Goal: Task Accomplishment & Management: Use online tool/utility

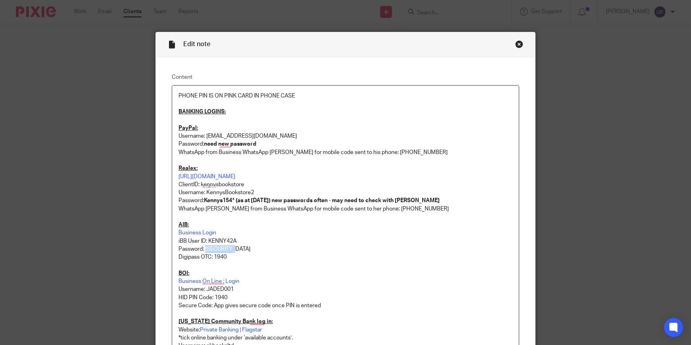
scroll to position [72, 0]
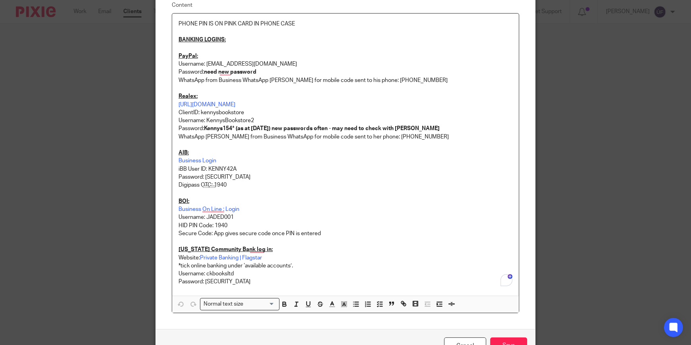
click at [225, 169] on p "iBB User ID: KENNY42A" at bounding box center [345, 169] width 334 height 8
copy p "KENNY42A"
click at [217, 175] on p "Password: Kennys1940" at bounding box center [345, 177] width 334 height 8
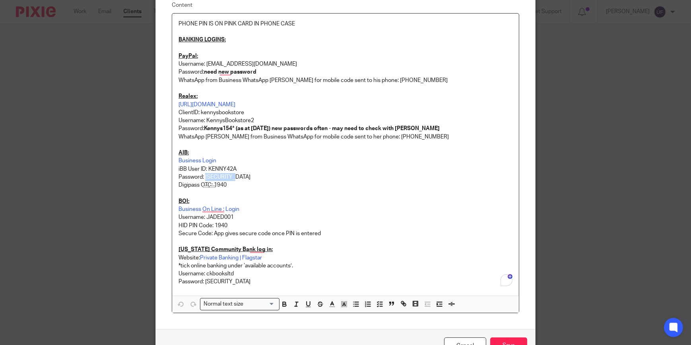
copy p "Kennys1940"
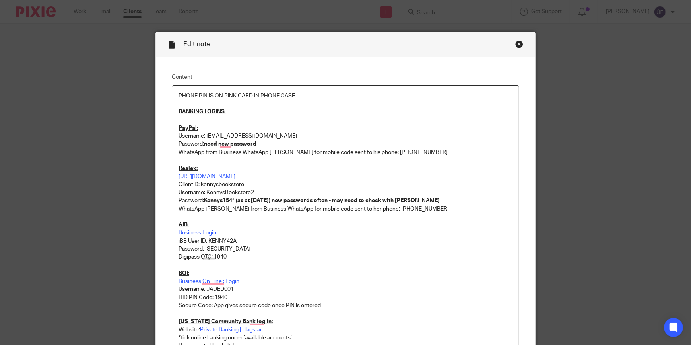
click at [215, 290] on p "Username: JADED001" at bounding box center [345, 289] width 334 height 8
copy p "JADED001"
click at [221, 287] on p "Username: JADED001" at bounding box center [345, 289] width 334 height 8
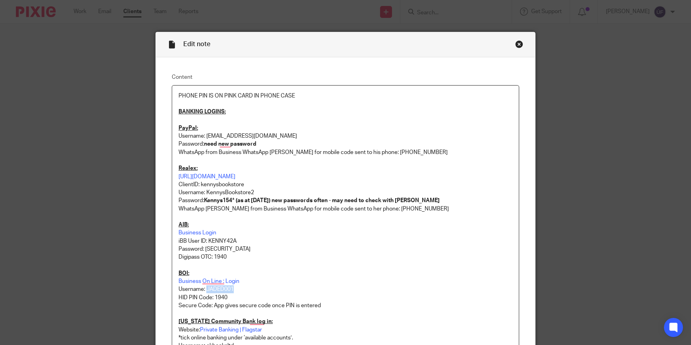
copy p "JADED001"
click at [517, 44] on div "Close this dialog window" at bounding box center [519, 44] width 8 height 8
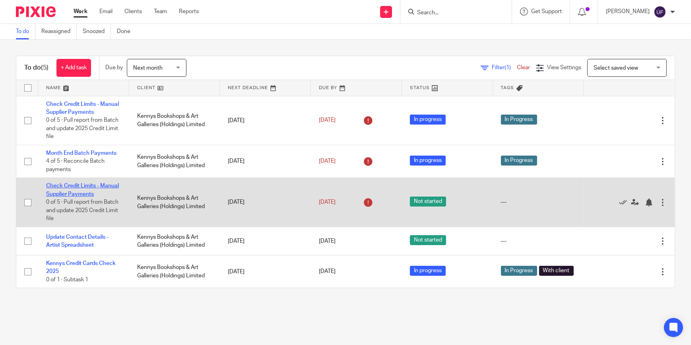
click at [86, 184] on link "Check Credit Limits - Manual Supplier Payments" at bounding box center [82, 190] width 73 height 14
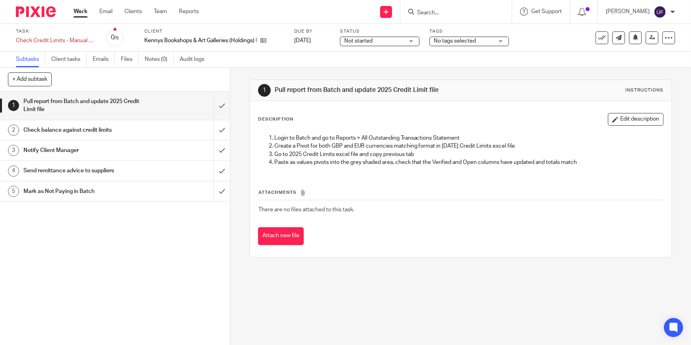
click at [148, 149] on div "Notify Client Manager" at bounding box center [114, 150] width 182 height 12
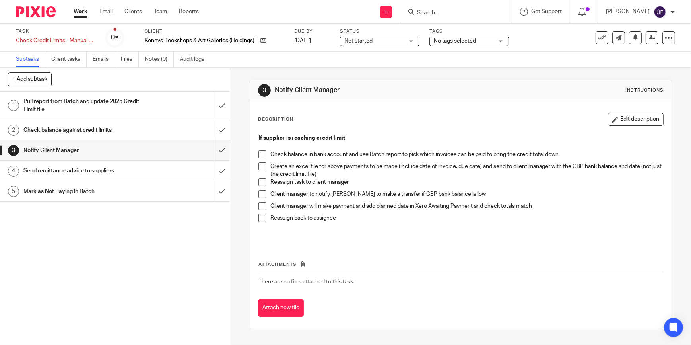
click at [146, 170] on div "Send remittance advice to suppliers" at bounding box center [114, 171] width 182 height 12
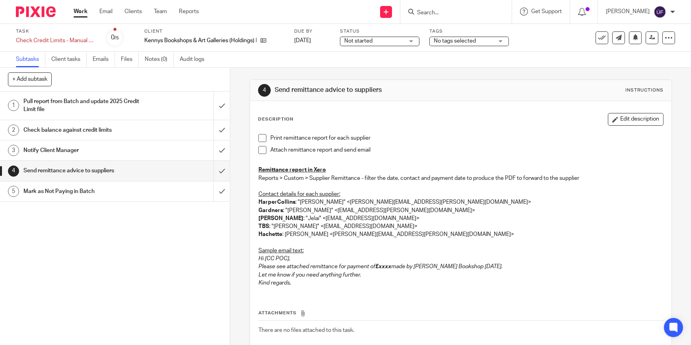
click at [258, 264] on em "Please see attached remittance for payment of" at bounding box center [316, 267] width 117 height 6
drag, startPoint x: 256, startPoint y: 258, endPoint x: 365, endPoint y: 274, distance: 110.4
click at [365, 274] on div "Print remittance report for each supplier Attach remittance report and send ema…" at bounding box center [460, 211] width 413 height 163
copy div "Hi [CC POC], Please see attached remittance for payment of £xxxx made by [PERSO…"
click at [286, 248] on u "Sample email text:" at bounding box center [280, 251] width 45 height 6
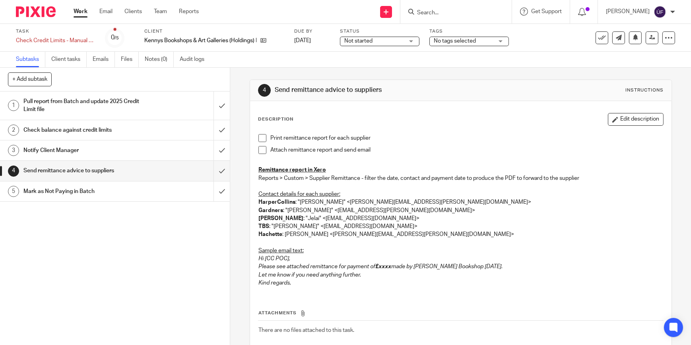
click at [277, 243] on p "Hachette : [PERSON_NAME] <[PERSON_NAME][EMAIL_ADDRESS][PERSON_NAME][DOMAIN_NAME…" at bounding box center [460, 238] width 405 height 16
click at [622, 122] on button "Edit description" at bounding box center [636, 119] width 56 height 13
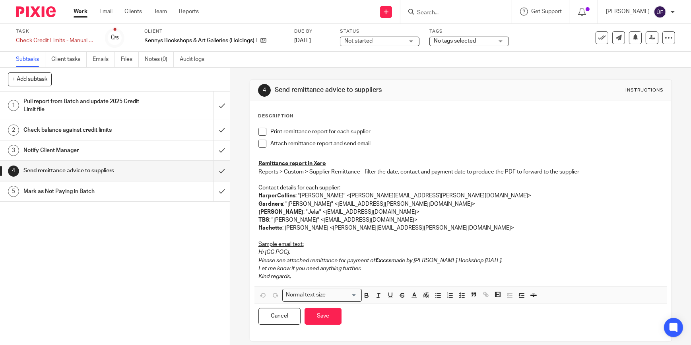
click at [258, 238] on p "Hachette : Julie Nicholl <julie.nicholl@hachette.co.uk>" at bounding box center [460, 232] width 405 height 16
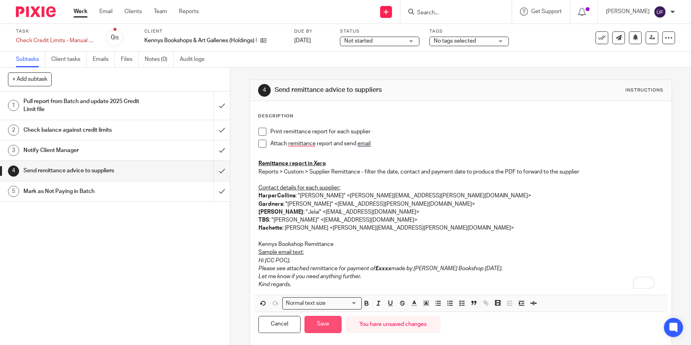
click at [326, 323] on button "Save" at bounding box center [322, 324] width 37 height 17
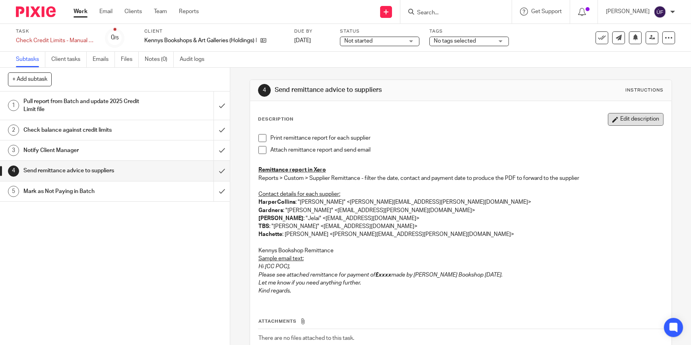
drag, startPoint x: 616, startPoint y: 121, endPoint x: 545, endPoint y: 161, distance: 81.4
click at [616, 121] on button "Edit description" at bounding box center [636, 119] width 56 height 13
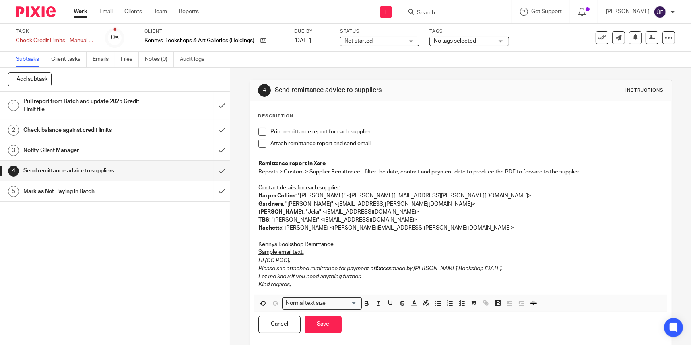
click at [258, 268] on em "Please see attached remittance for payment of" at bounding box center [316, 269] width 117 height 6
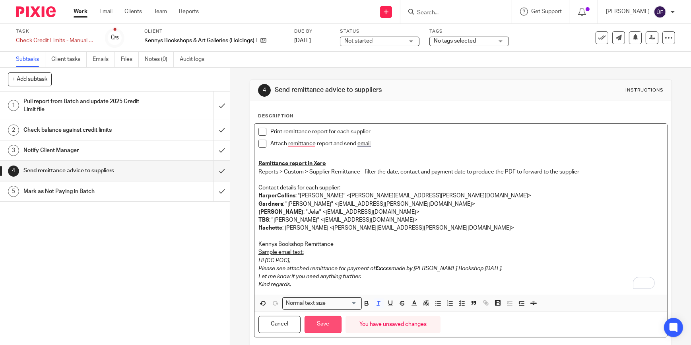
click at [320, 325] on button "Save" at bounding box center [322, 324] width 37 height 17
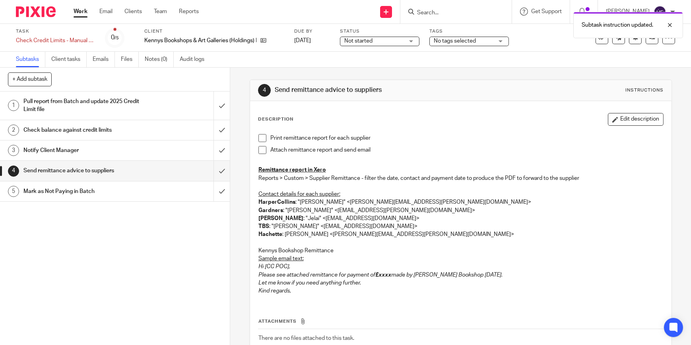
click at [272, 278] on p "Please see attached remittance for payment of £xxxx made by Kennys Bookshop tod…" at bounding box center [460, 275] width 405 height 8
click at [258, 272] on em "Please see attached remittance for payment of" at bounding box center [316, 275] width 117 height 6
